Goal: Transaction & Acquisition: Purchase product/service

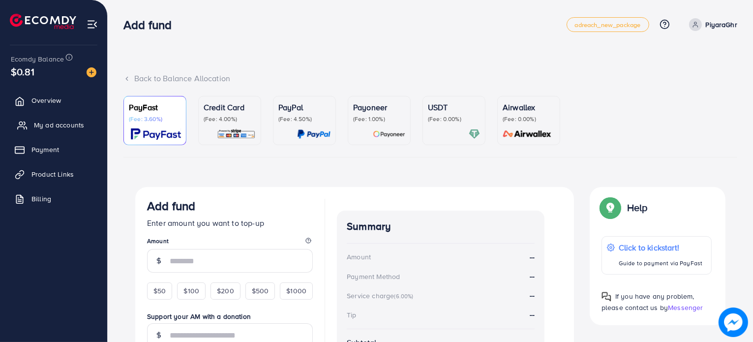
click at [44, 128] on span "My ad accounts" at bounding box center [59, 125] width 50 height 10
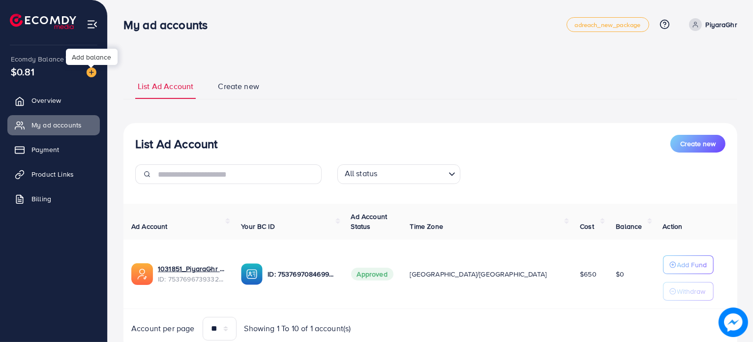
click at [91, 70] on img at bounding box center [92, 72] width 10 height 10
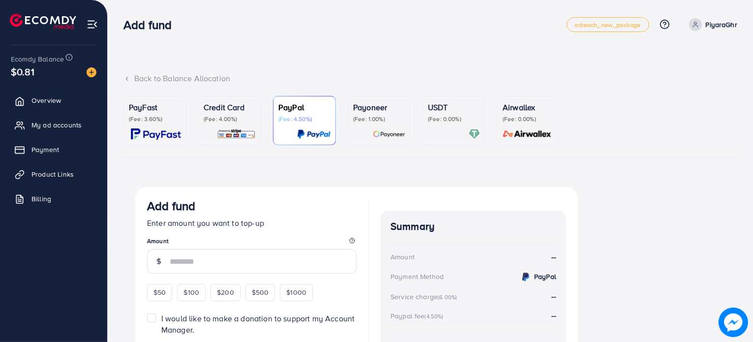
click at [128, 125] on link "PayFast (Fee: 3.60%)" at bounding box center [154, 120] width 63 height 49
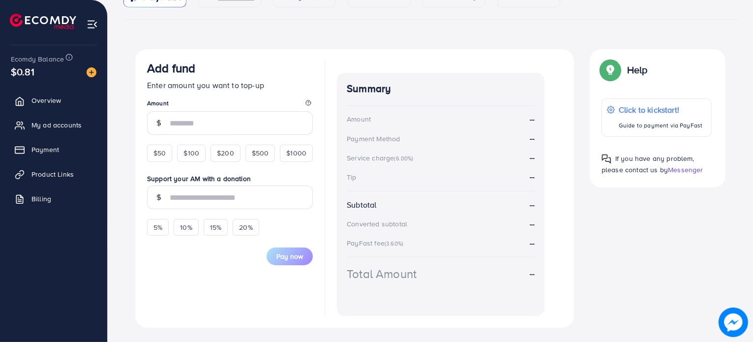
scroll to position [109, 0]
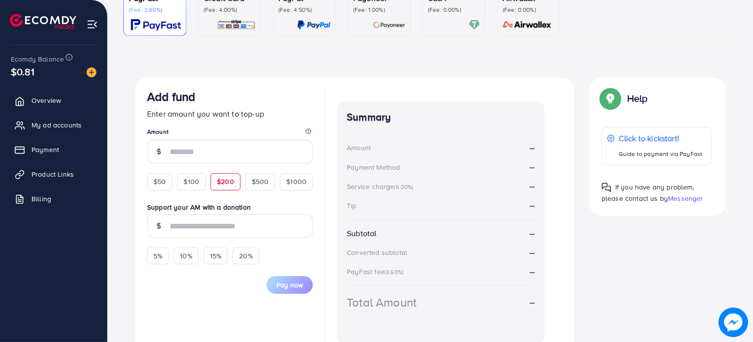
click at [219, 183] on span "$200" at bounding box center [225, 182] width 17 height 10
type input "***"
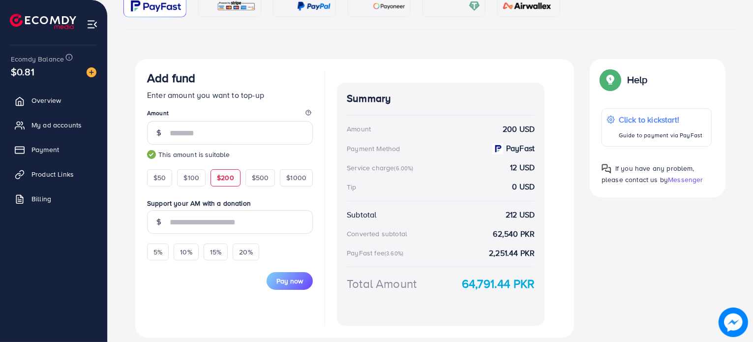
scroll to position [158, 0]
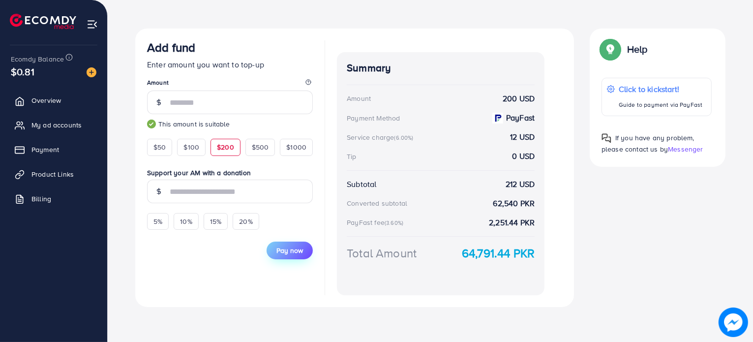
click at [277, 247] on span "Pay now" at bounding box center [289, 250] width 27 height 10
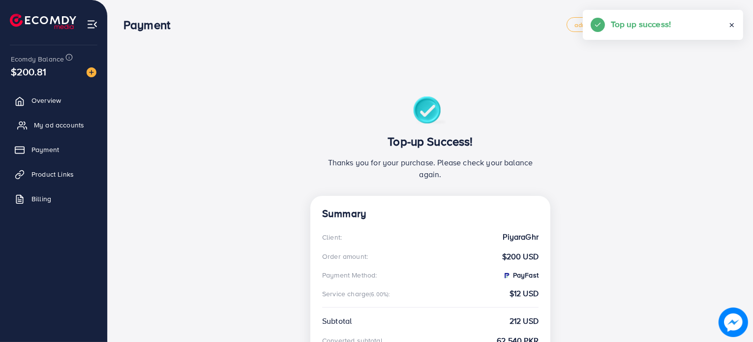
click at [43, 121] on span "My ad accounts" at bounding box center [59, 125] width 50 height 10
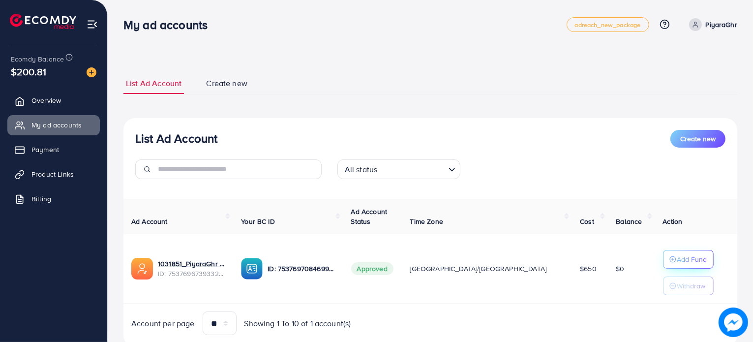
click at [677, 258] on p "Add Fund" at bounding box center [692, 259] width 30 height 12
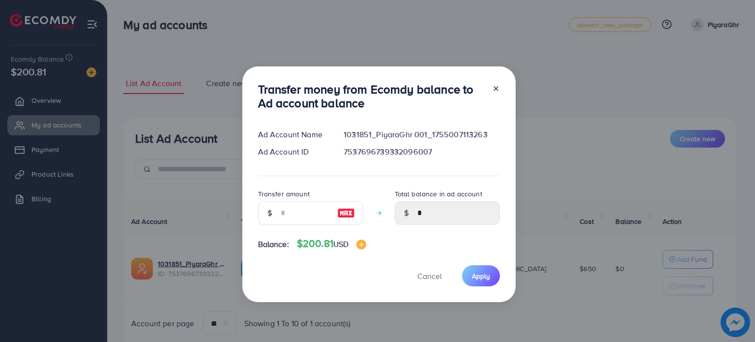
click at [340, 209] on img at bounding box center [346, 213] width 18 height 12
type input "***"
type input "******"
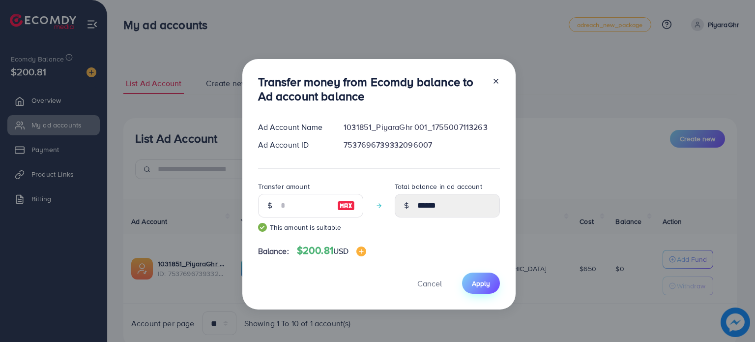
click at [486, 281] on span "Apply" at bounding box center [481, 283] width 18 height 10
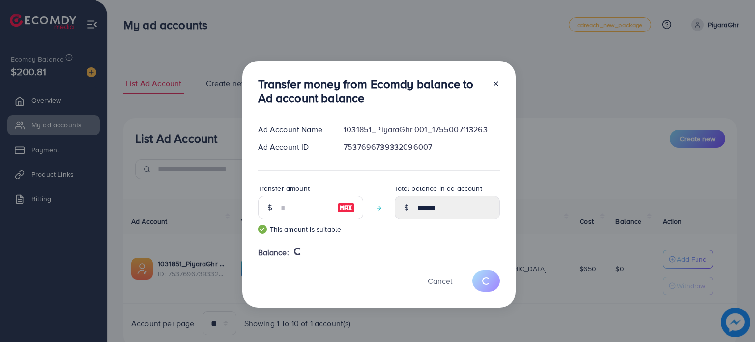
type input "*"
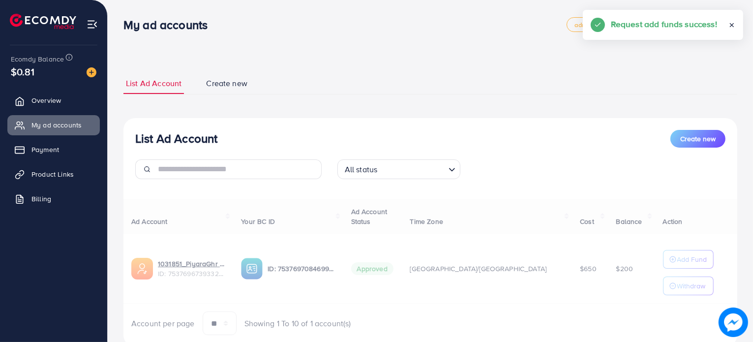
click at [181, 202] on div "Ad Account Your BC ID Ad Account Status Time Zone Cost Balance Action 1031851_P…" at bounding box center [430, 267] width 614 height 137
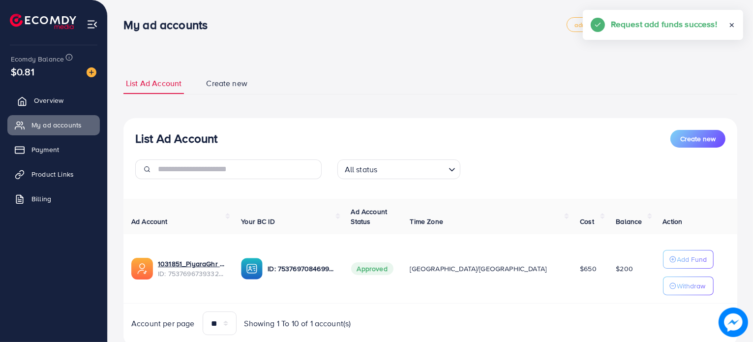
click at [45, 100] on span "Overview" at bounding box center [49, 100] width 30 height 10
